Goal: Task Accomplishment & Management: Manage account settings

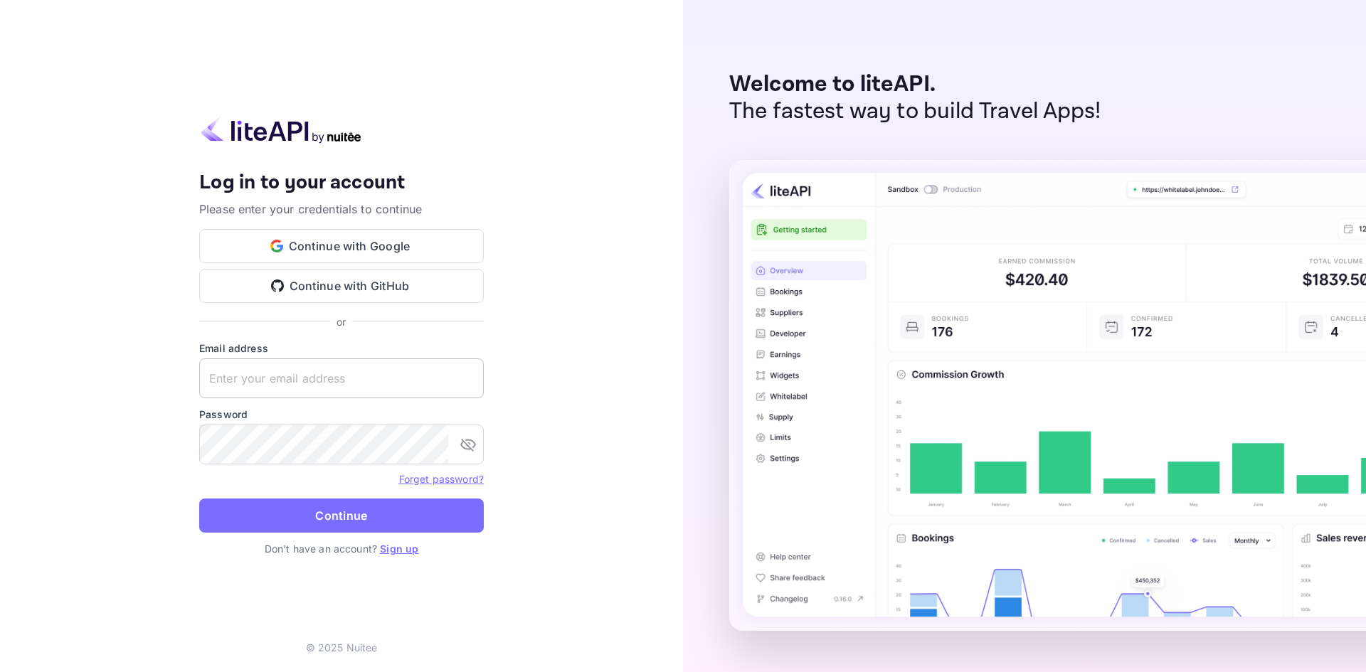
click at [312, 393] on input "text" at bounding box center [341, 379] width 285 height 40
paste input "services@withjoy.com"
type input "services@withjoy.com"
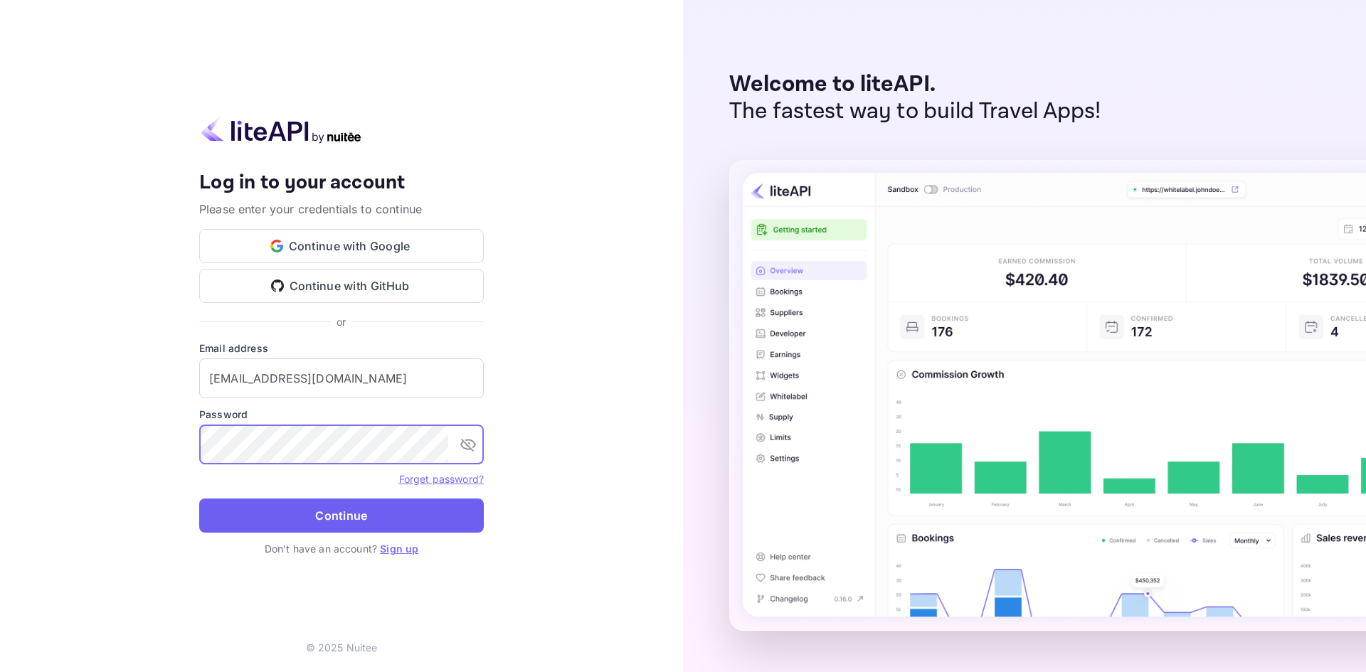
click at [369, 518] on button "Continue" at bounding box center [341, 516] width 285 height 34
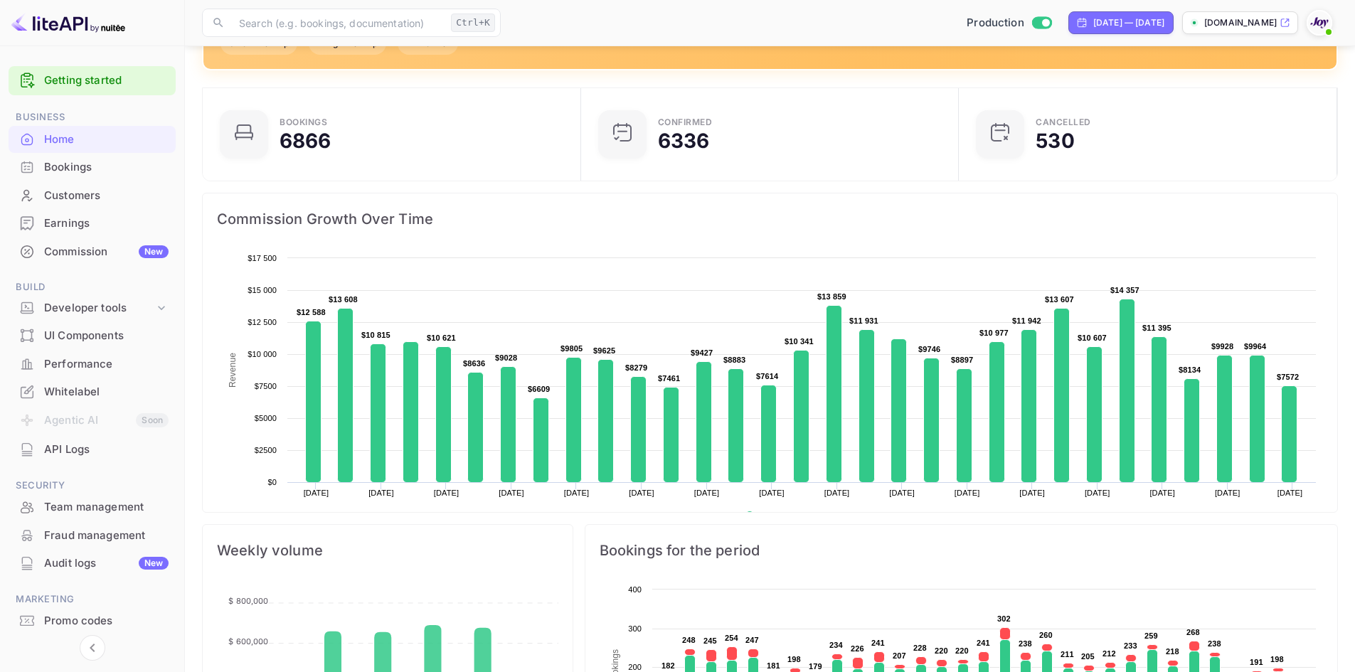
scroll to position [213, 0]
